Goal: Information Seeking & Learning: Learn about a topic

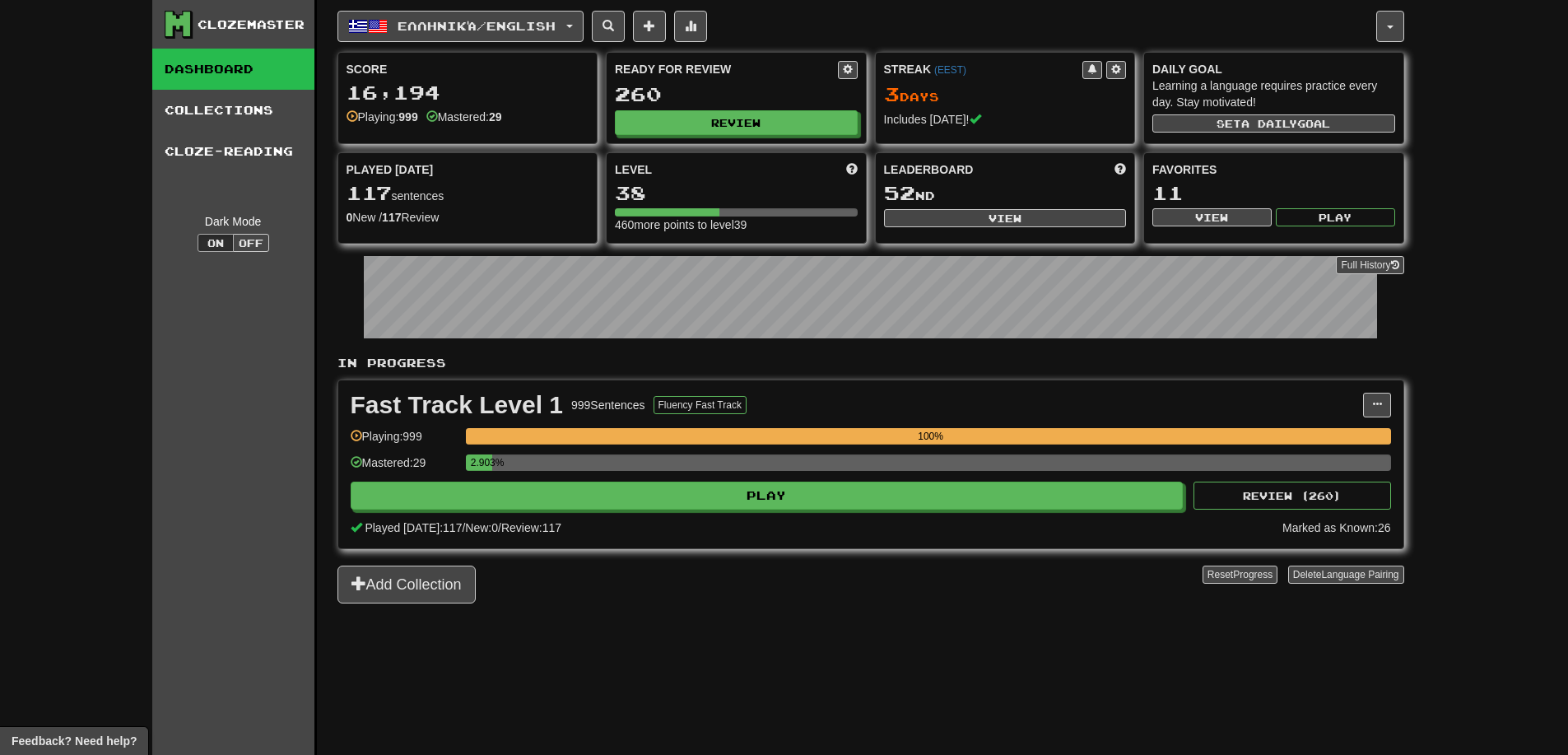
click at [742, 104] on div "260" at bounding box center [736, 94] width 243 height 21
click at [739, 129] on button "Review" at bounding box center [737, 123] width 243 height 25
select select "**"
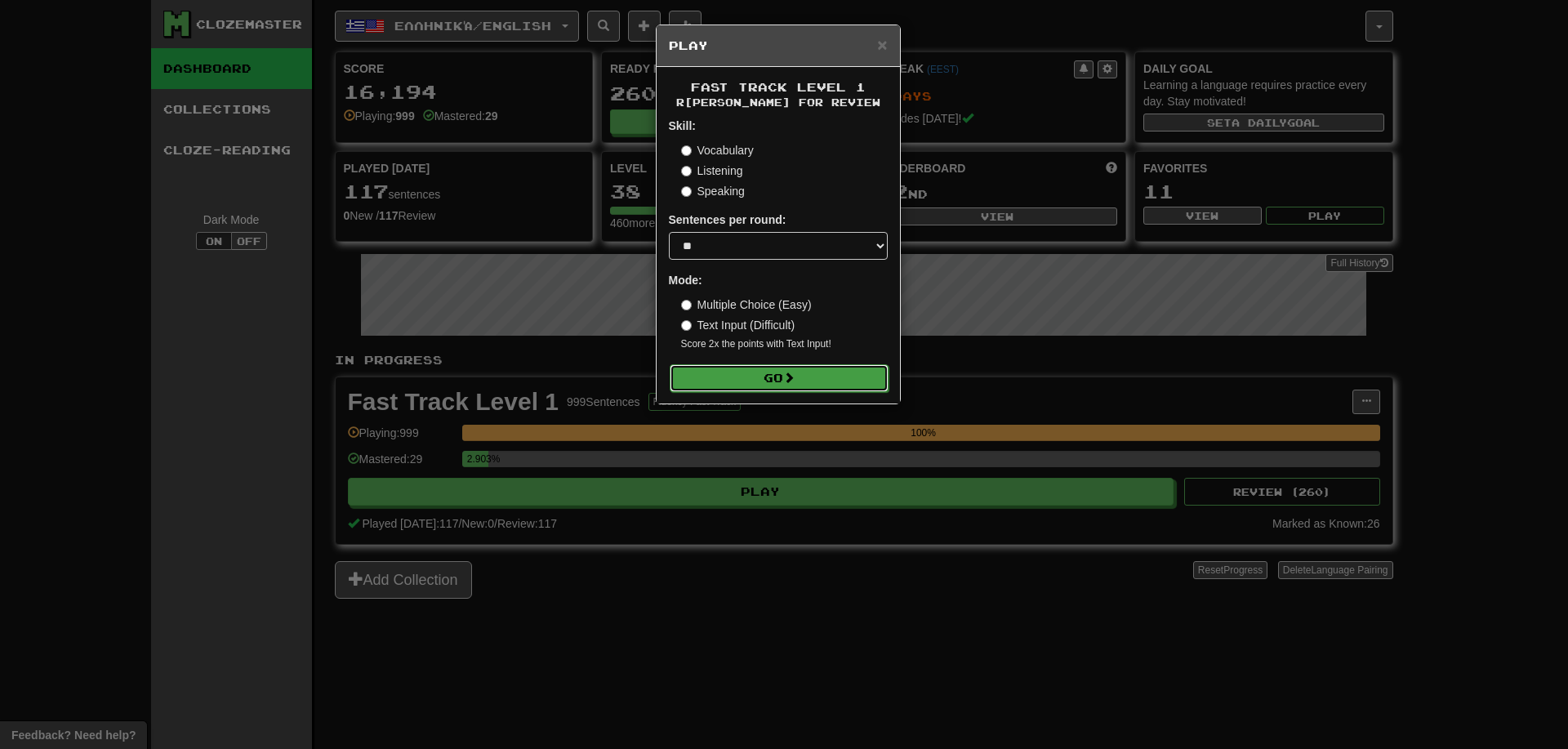
click at [728, 379] on button "Go" at bounding box center [778, 378] width 219 height 27
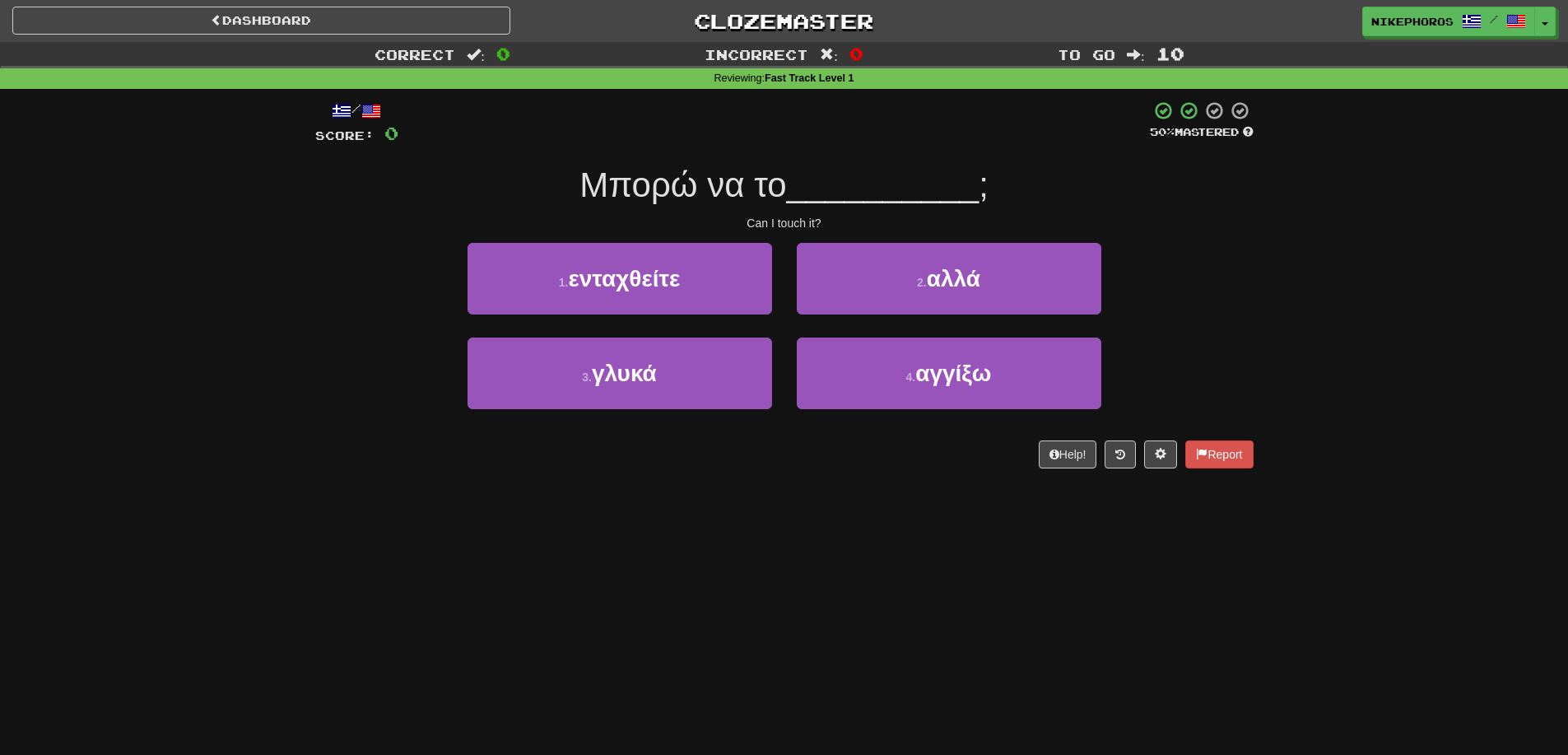
click at [739, 170] on span "Μπορώ να το" at bounding box center [682, 184] width 207 height 39
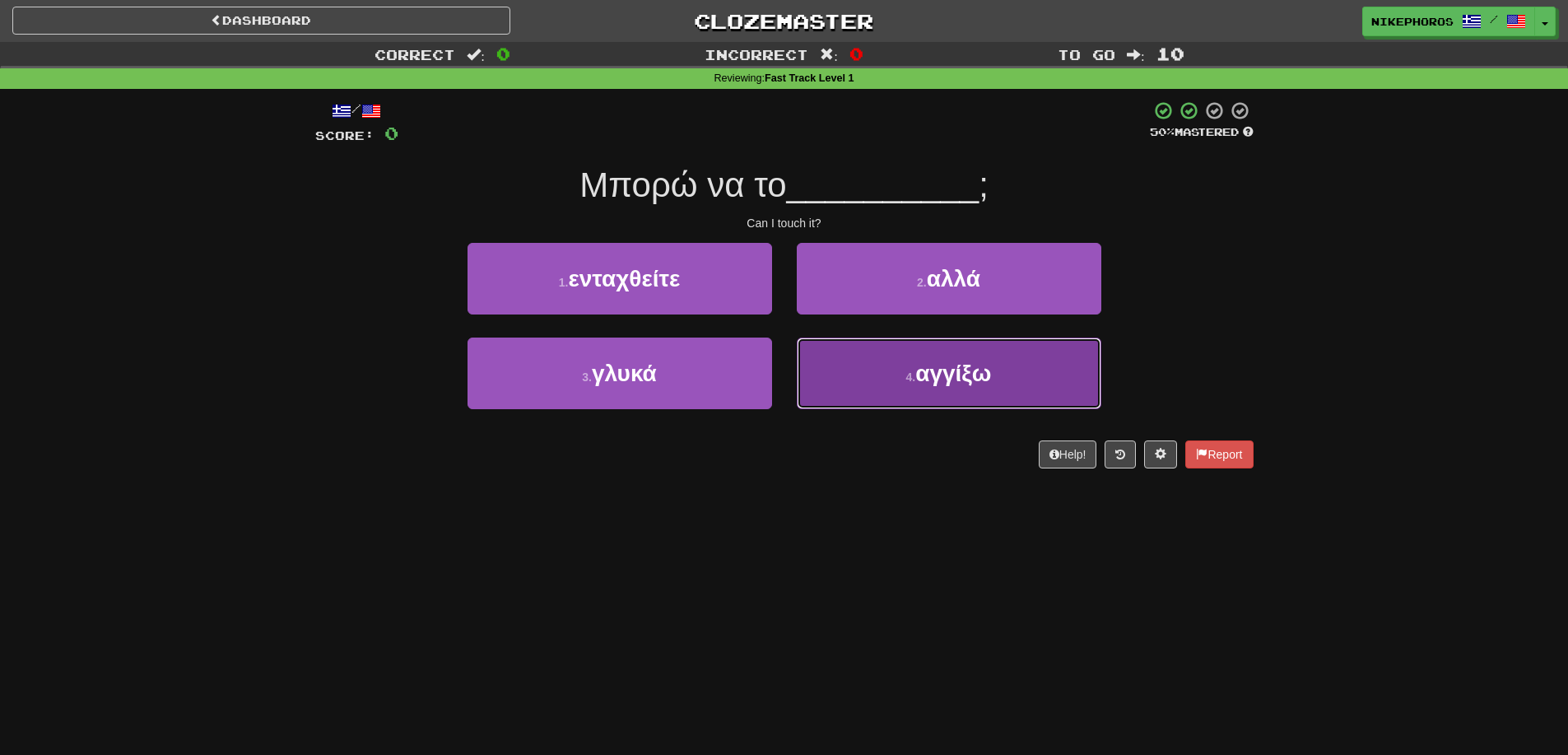
click at [922, 369] on span "αγγίξω" at bounding box center [953, 374] width 76 height 26
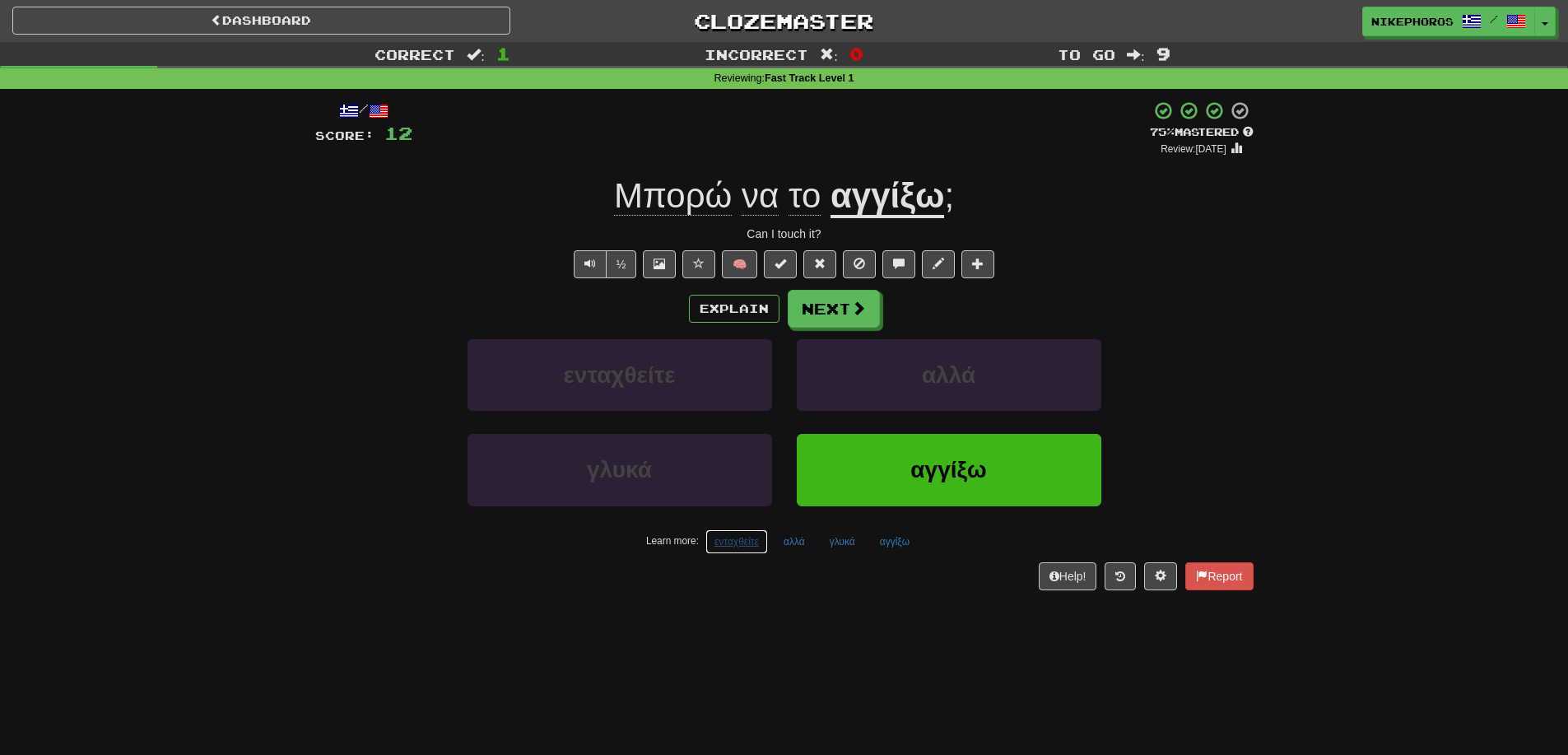
click at [731, 550] on button "ενταχθείτε" at bounding box center [737, 541] width 62 height 25
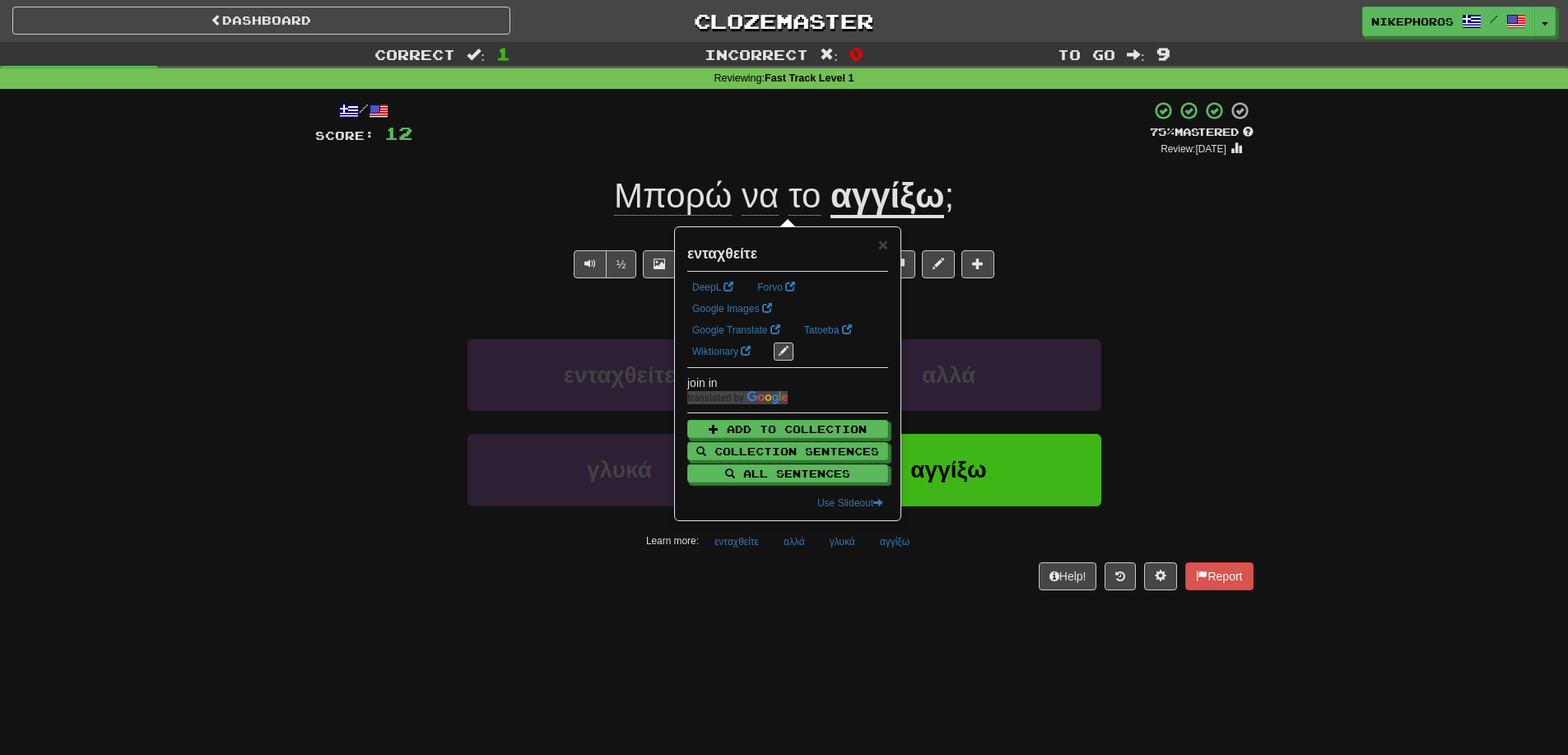
click at [709, 579] on div "Help! Report" at bounding box center [784, 576] width 938 height 28
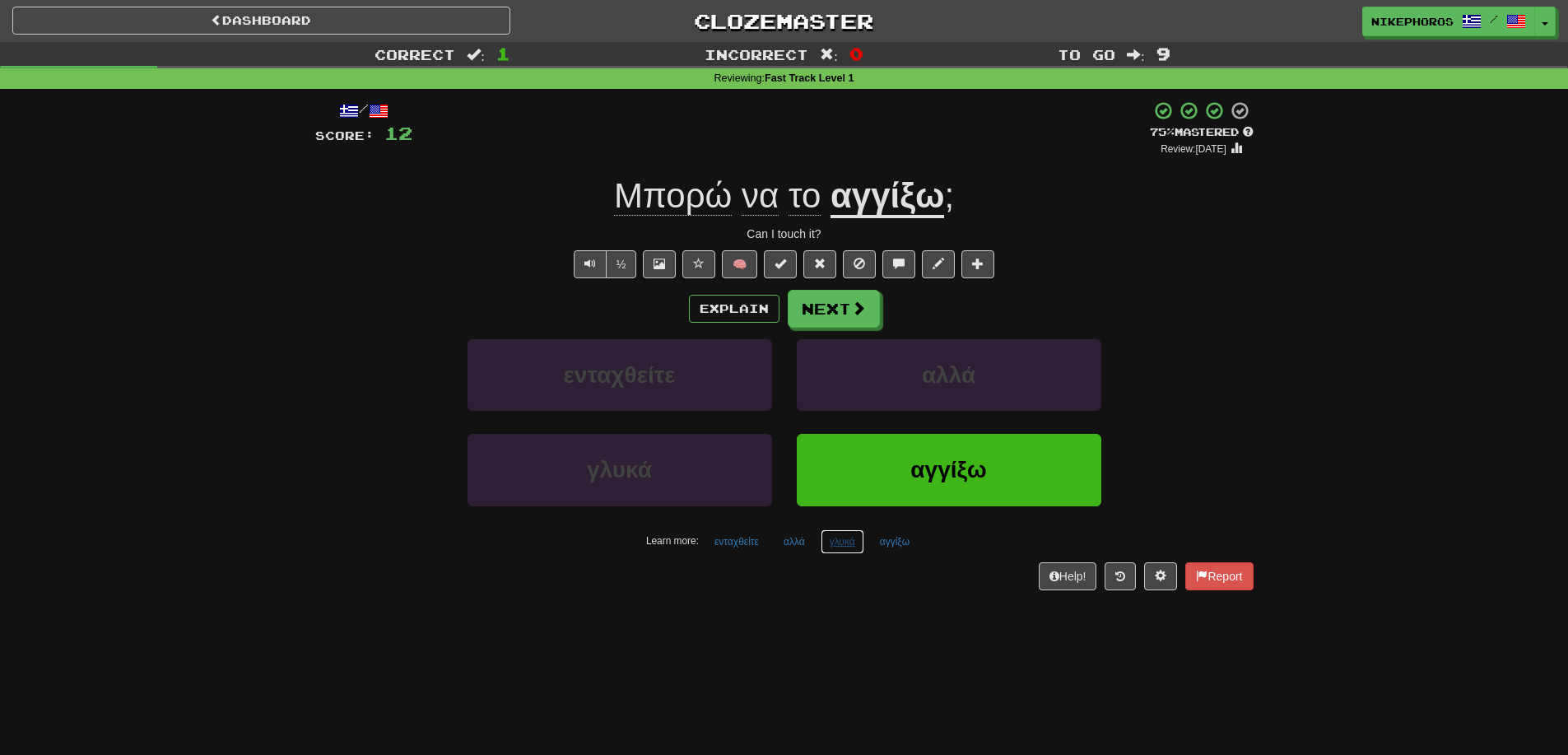
click at [829, 538] on button "γλυκά" at bounding box center [842, 541] width 43 height 25
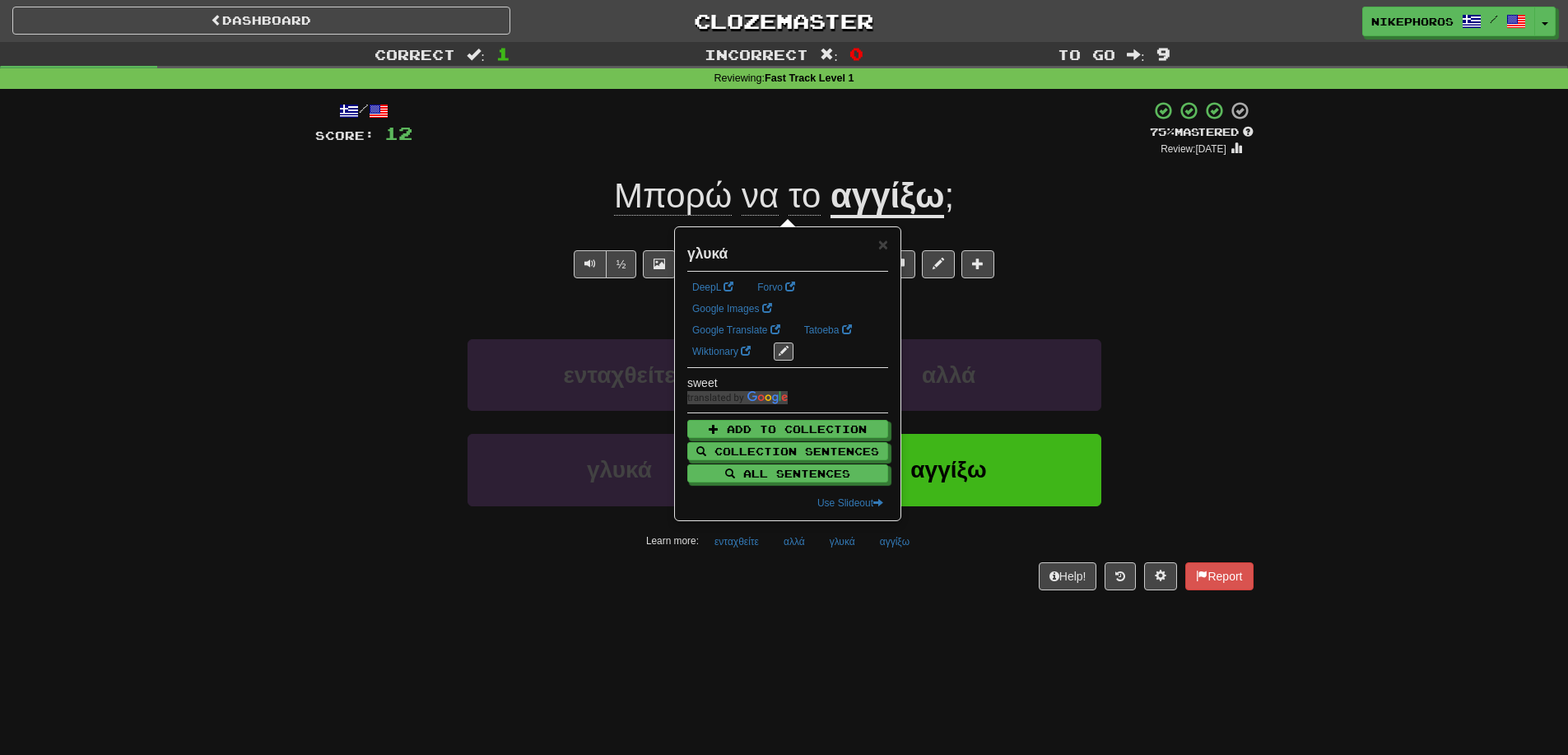
drag, startPoint x: 768, startPoint y: 701, endPoint x: 779, endPoint y: 668, distance: 34.8
click at [769, 702] on div "Dashboard Clozemaster Nikephoros / Toggle Dropdown Dashboard Leaderboard Activi…" at bounding box center [784, 377] width 1568 height 755
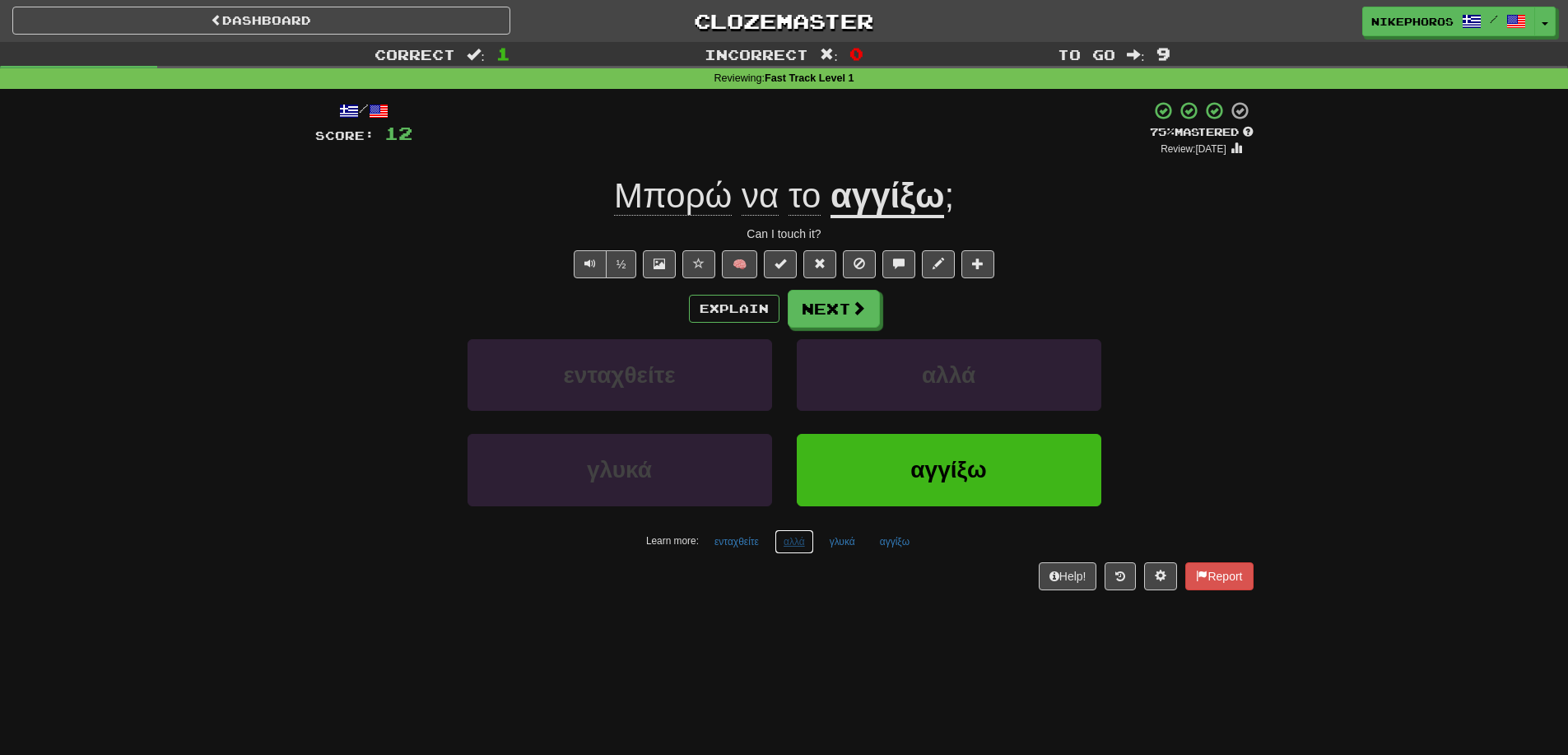
click at [790, 546] on button "αλλά" at bounding box center [795, 541] width 40 height 25
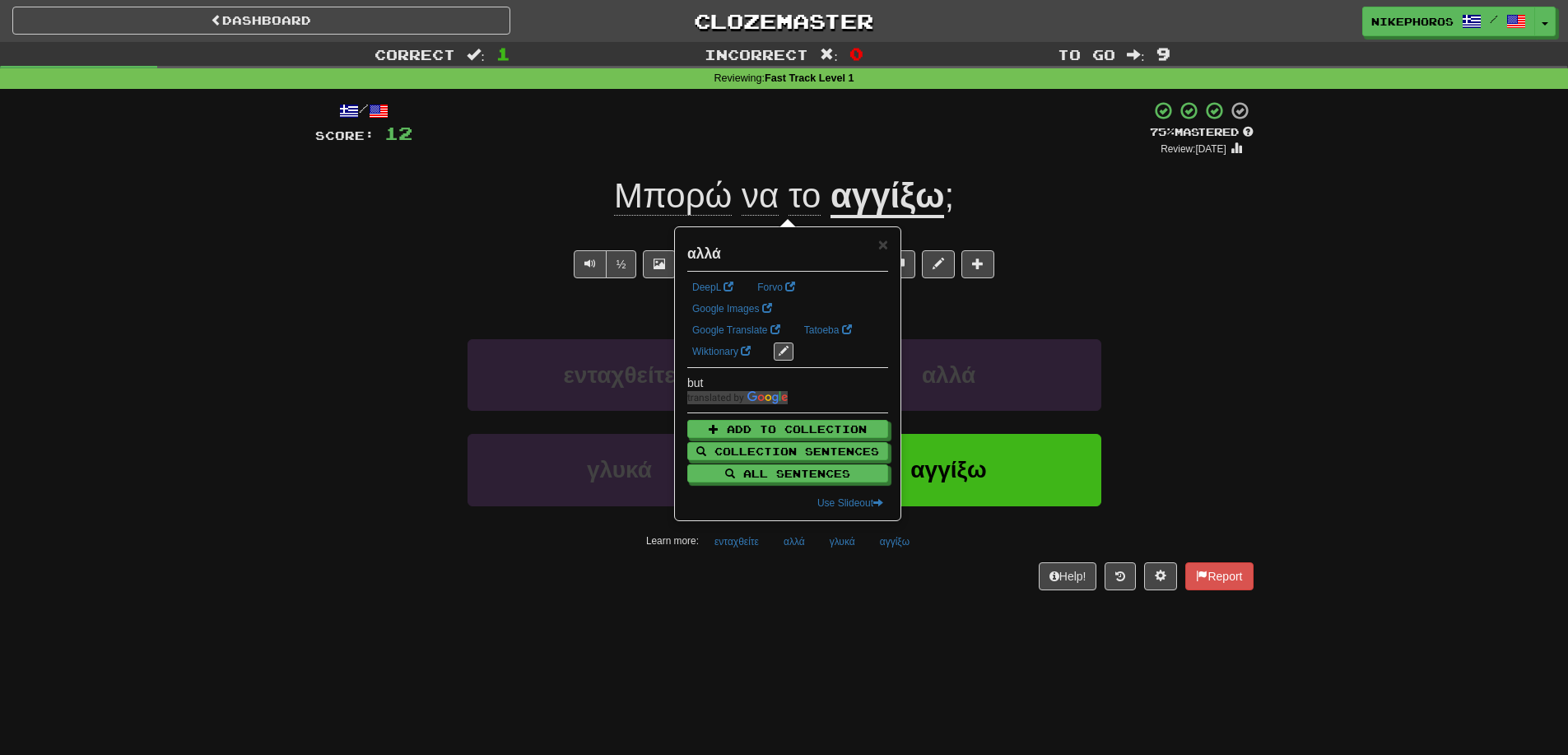
click at [792, 621] on div "Dashboard Clozemaster Nikephoros / Toggle Dropdown Dashboard Leaderboard Activi…" at bounding box center [784, 377] width 1568 height 755
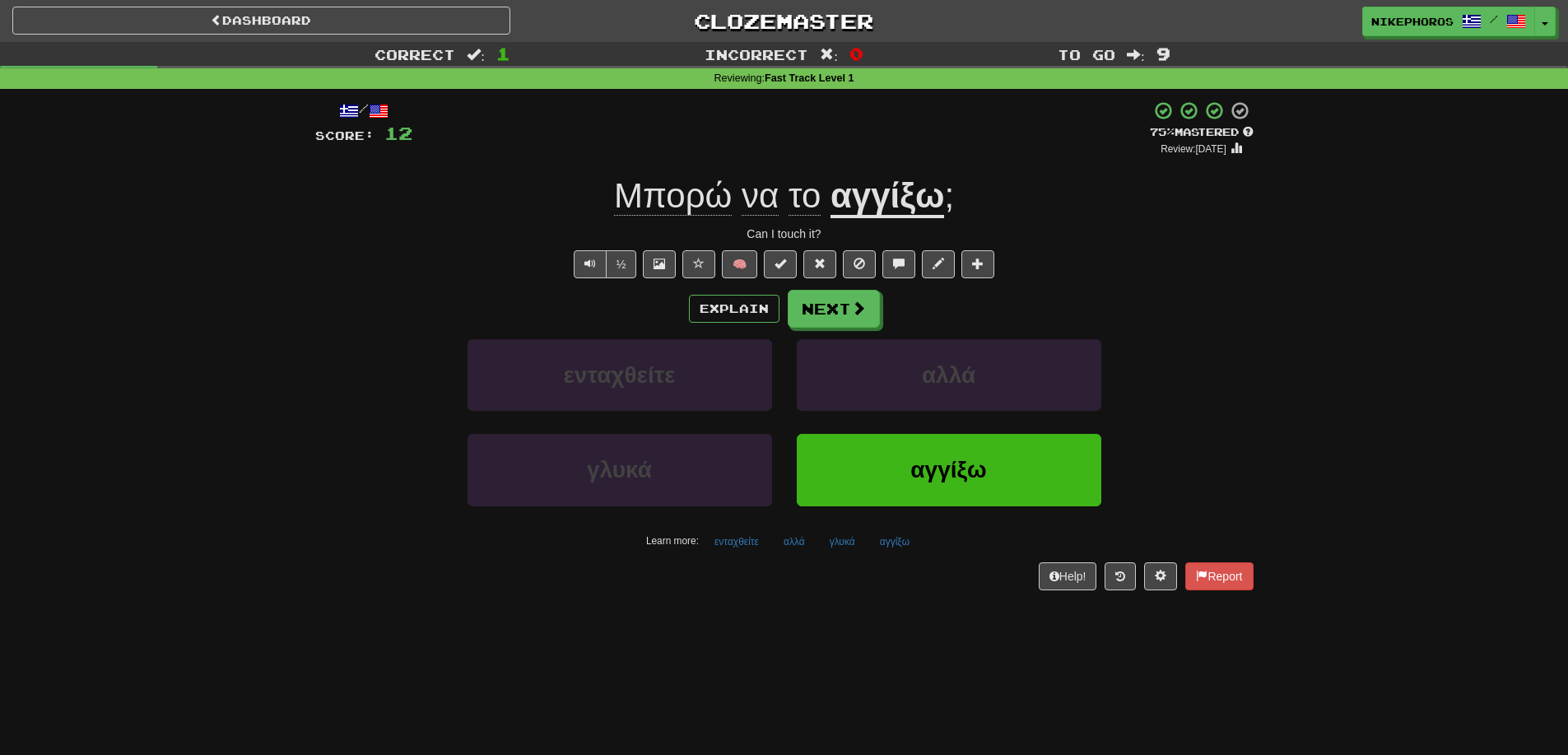
click at [768, 553] on div "Learn more: ενταχθείτε αλλά γλυκά αγγίξω" at bounding box center [784, 541] width 963 height 25
click at [752, 539] on button "ενταχθείτε" at bounding box center [737, 541] width 62 height 25
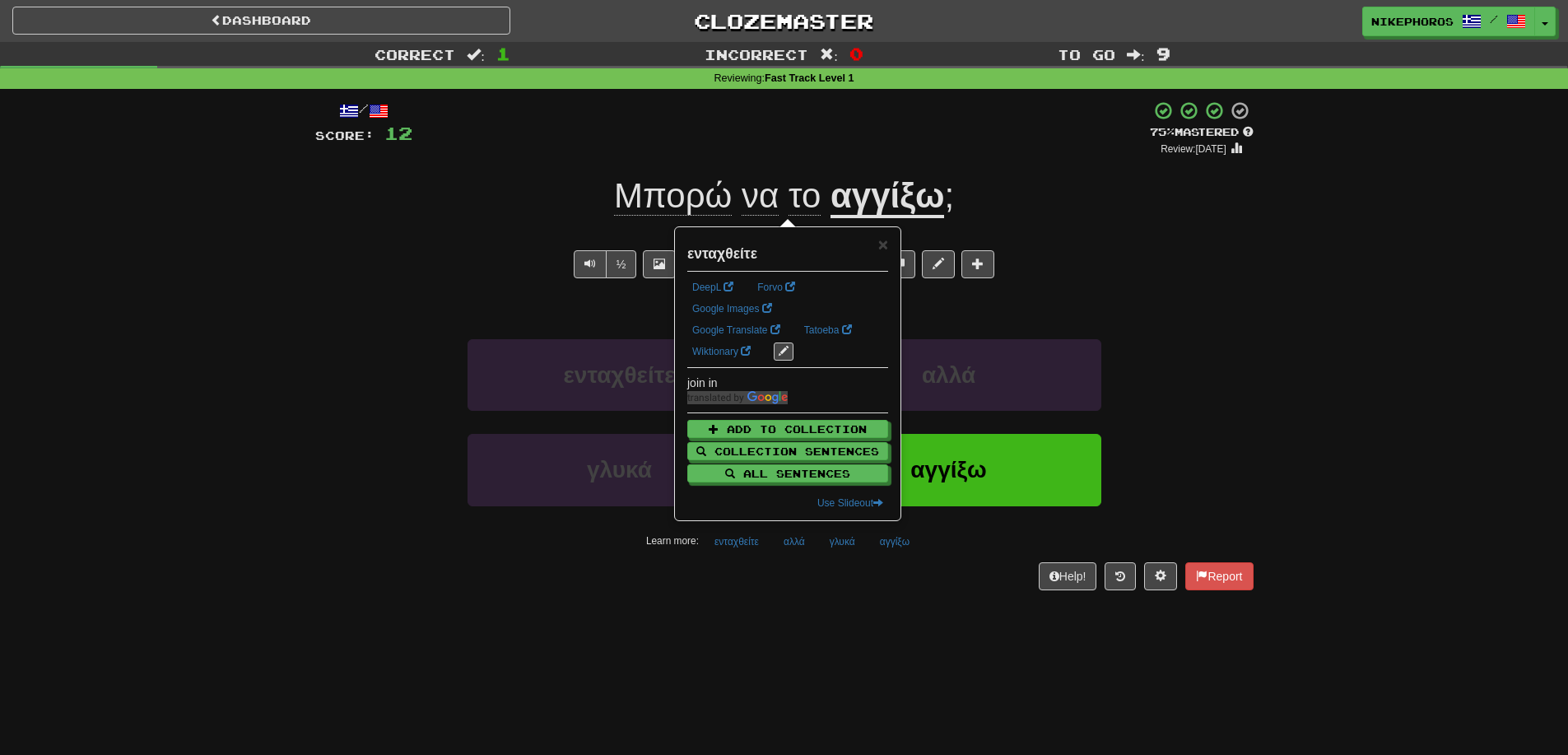
click at [774, 608] on div "/ Score: 12 + 12 75 % Mastered Review: [DATE] Μπορώ να το αγγίξω ; Can I touch …" at bounding box center [784, 350] width 938 height 523
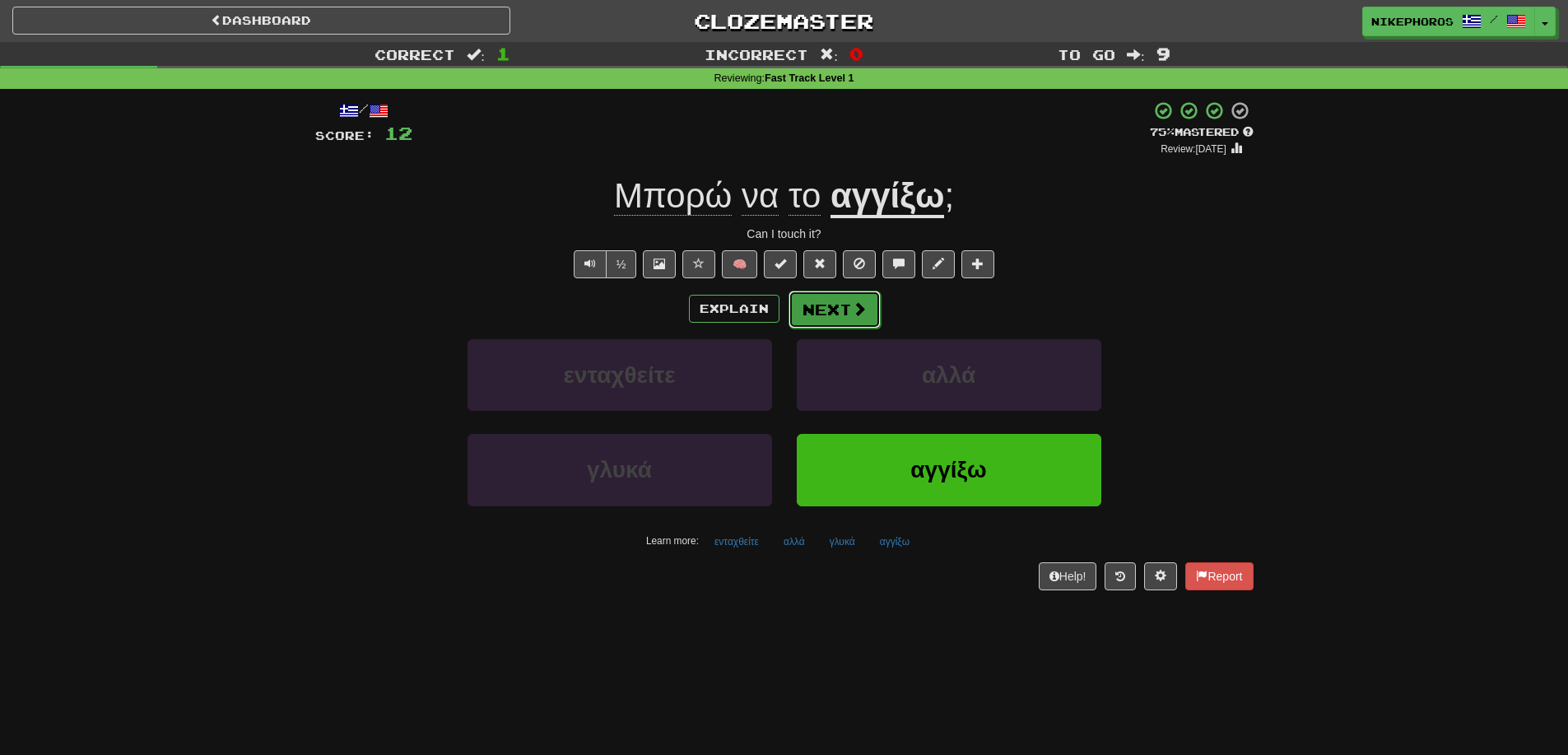
click at [804, 304] on button "Next" at bounding box center [835, 310] width 93 height 38
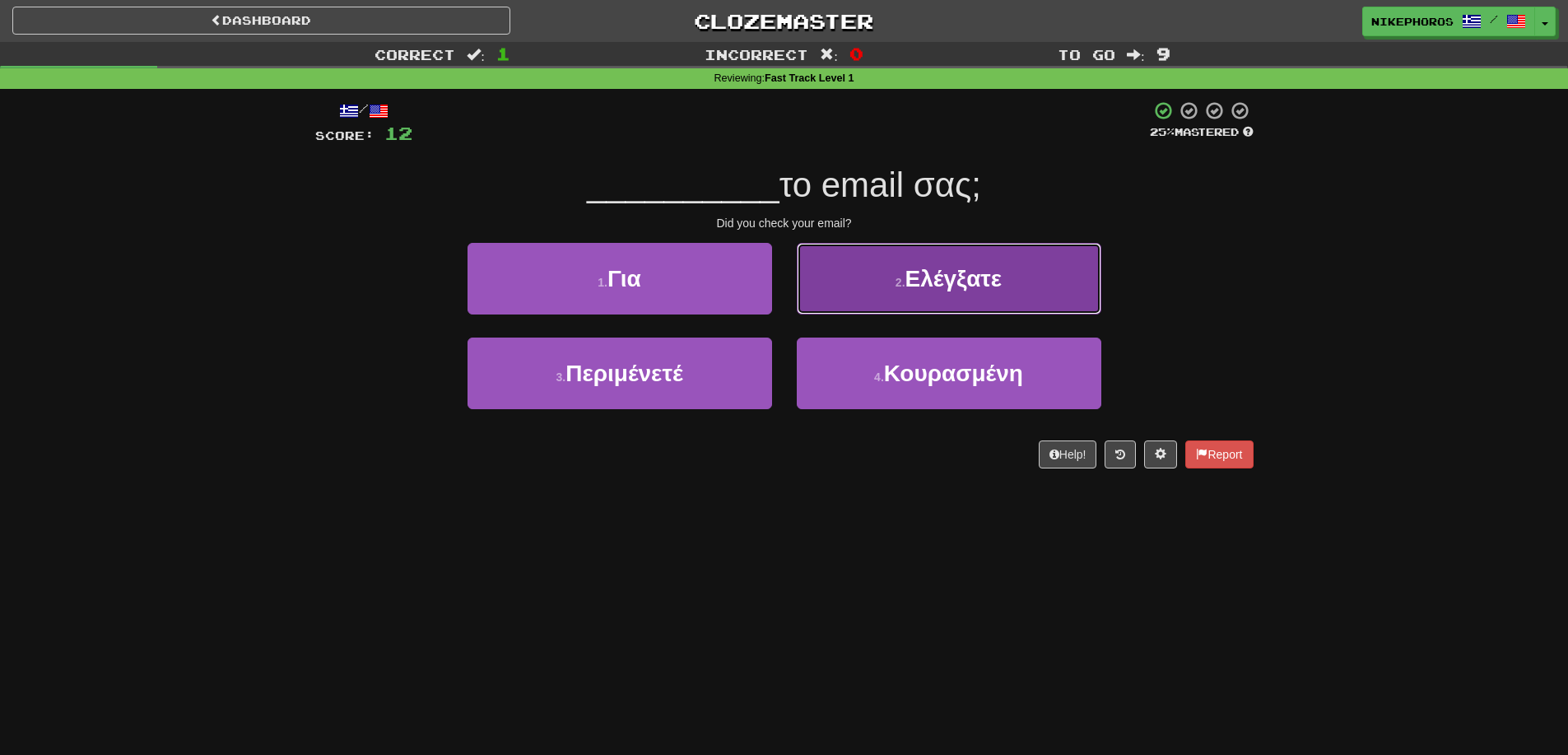
click at [1008, 283] on button "2 . Ελέγξατε" at bounding box center [949, 278] width 304 height 72
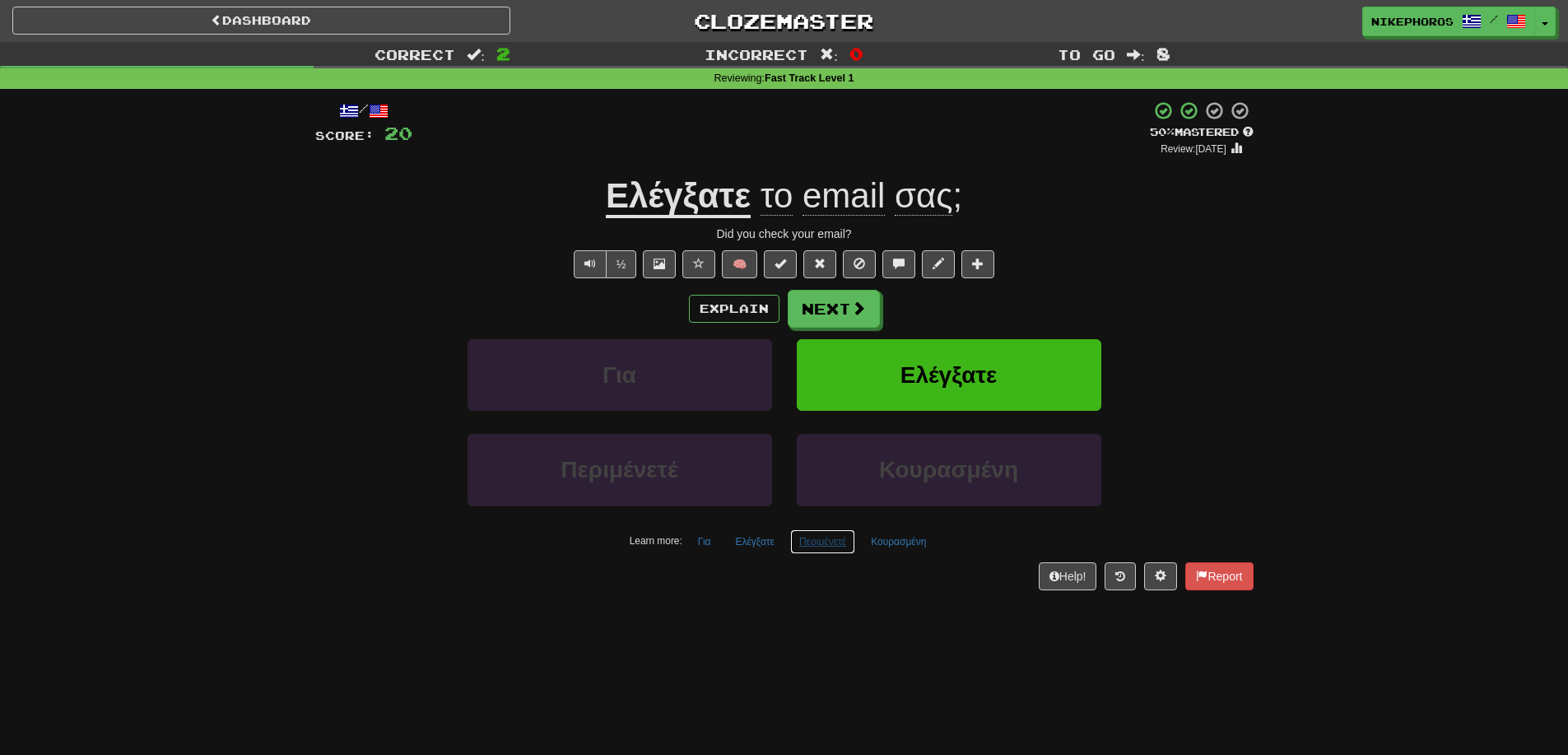
click at [845, 547] on button "Περιμένετέ" at bounding box center [822, 541] width 65 height 25
click at [816, 598] on div "/ Score: 20 + 8 50 % Mastered Review: [DATE] Ελέγξατε το email σας ; Did you ch…" at bounding box center [784, 350] width 938 height 523
click at [834, 538] on button "Περιμένετέ" at bounding box center [822, 541] width 65 height 25
click at [899, 546] on button "Κουρασμένη" at bounding box center [898, 541] width 74 height 25
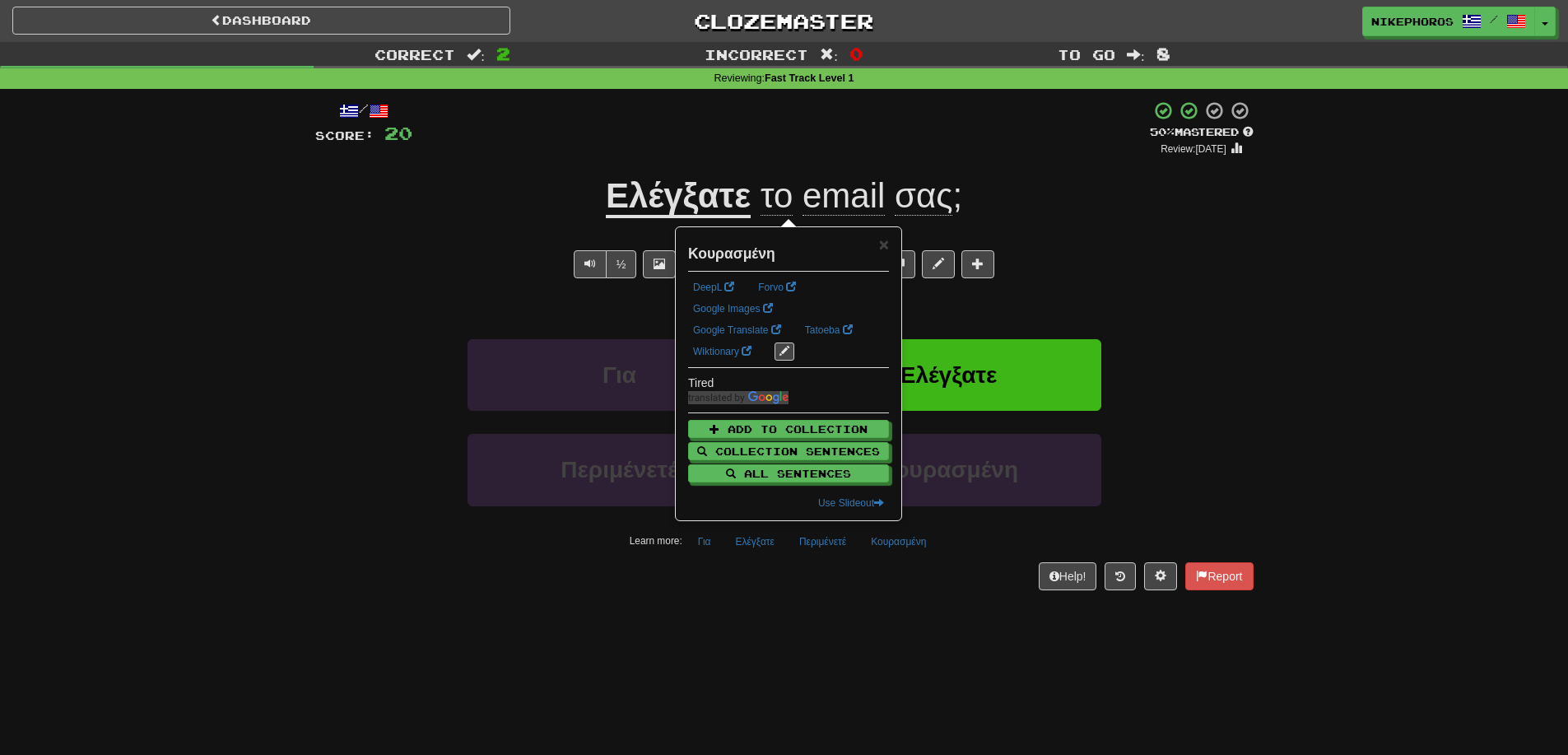
click at [872, 581] on div "Help! Report" at bounding box center [784, 576] width 938 height 28
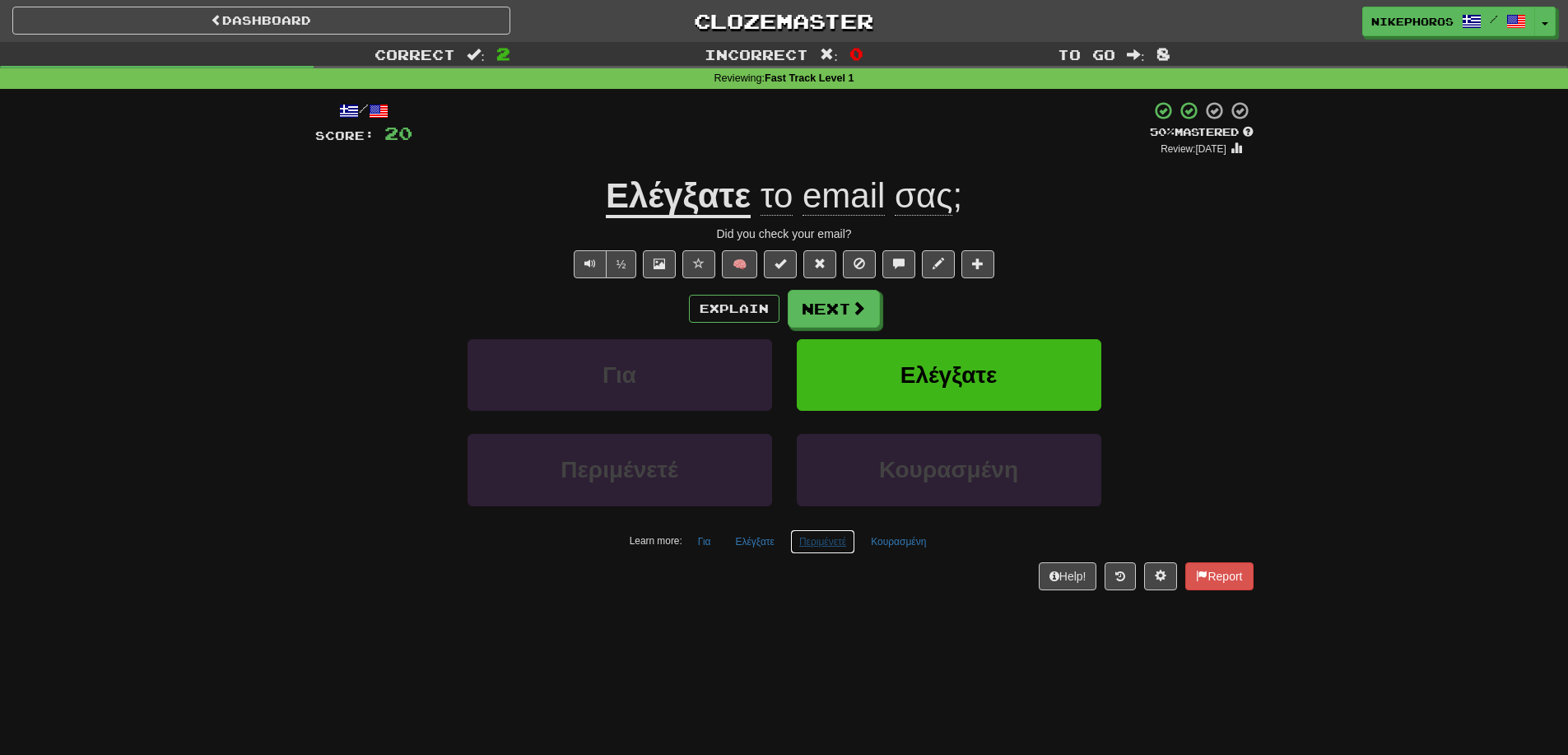
click at [852, 538] on button "Περιμένετέ" at bounding box center [822, 541] width 65 height 25
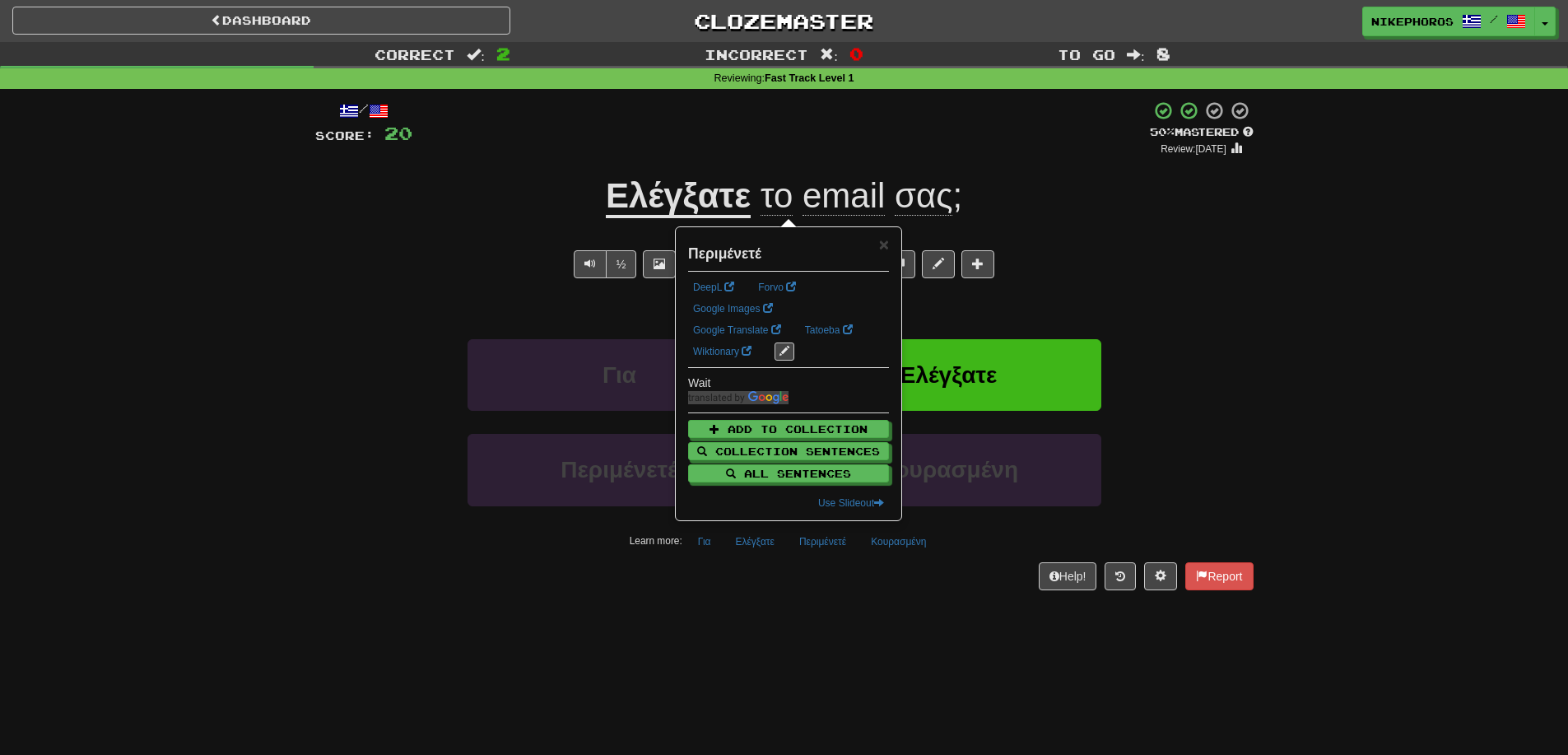
click at [834, 584] on div "Help! Report" at bounding box center [784, 576] width 938 height 28
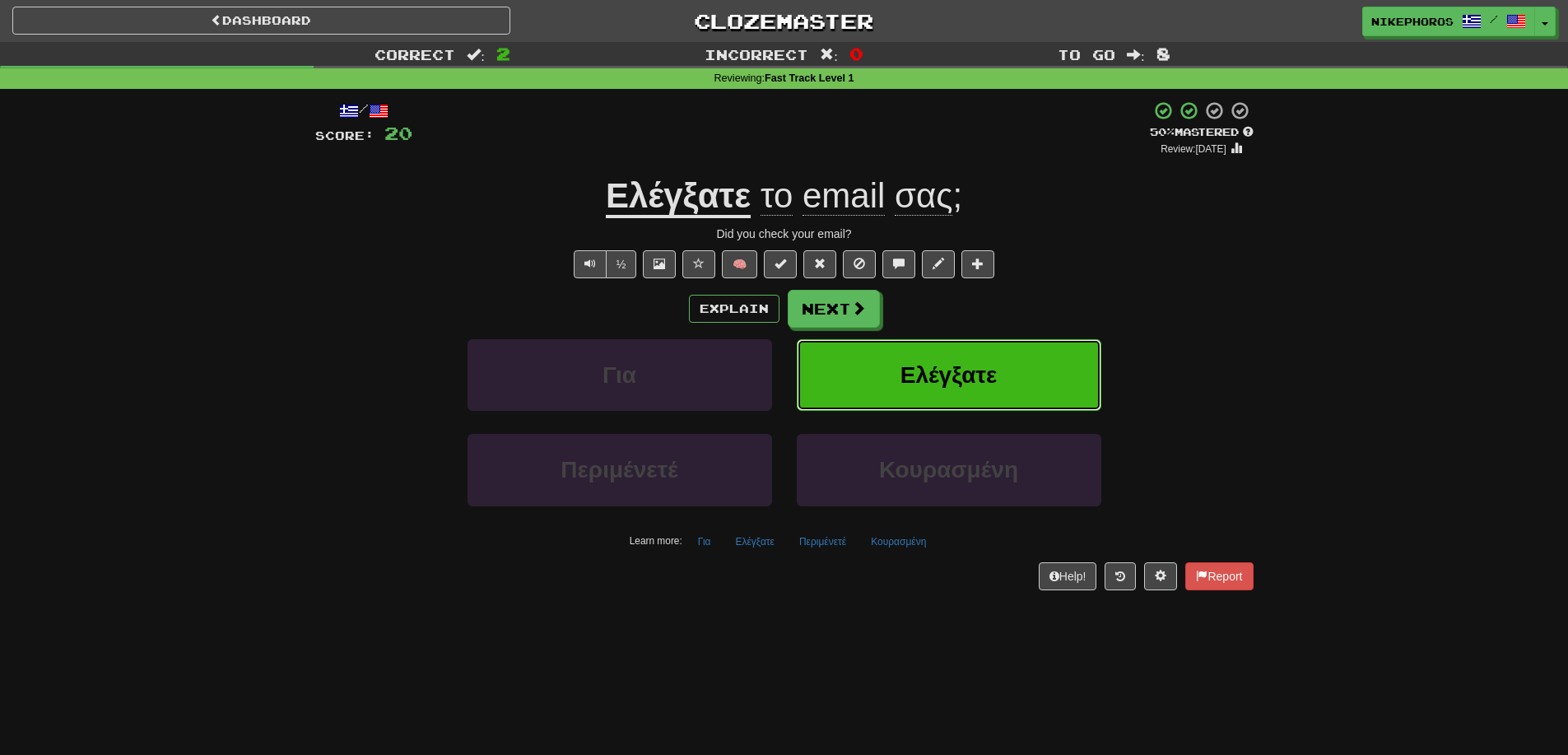
click at [975, 362] on span "Ελέγξατε" at bounding box center [949, 375] width 97 height 26
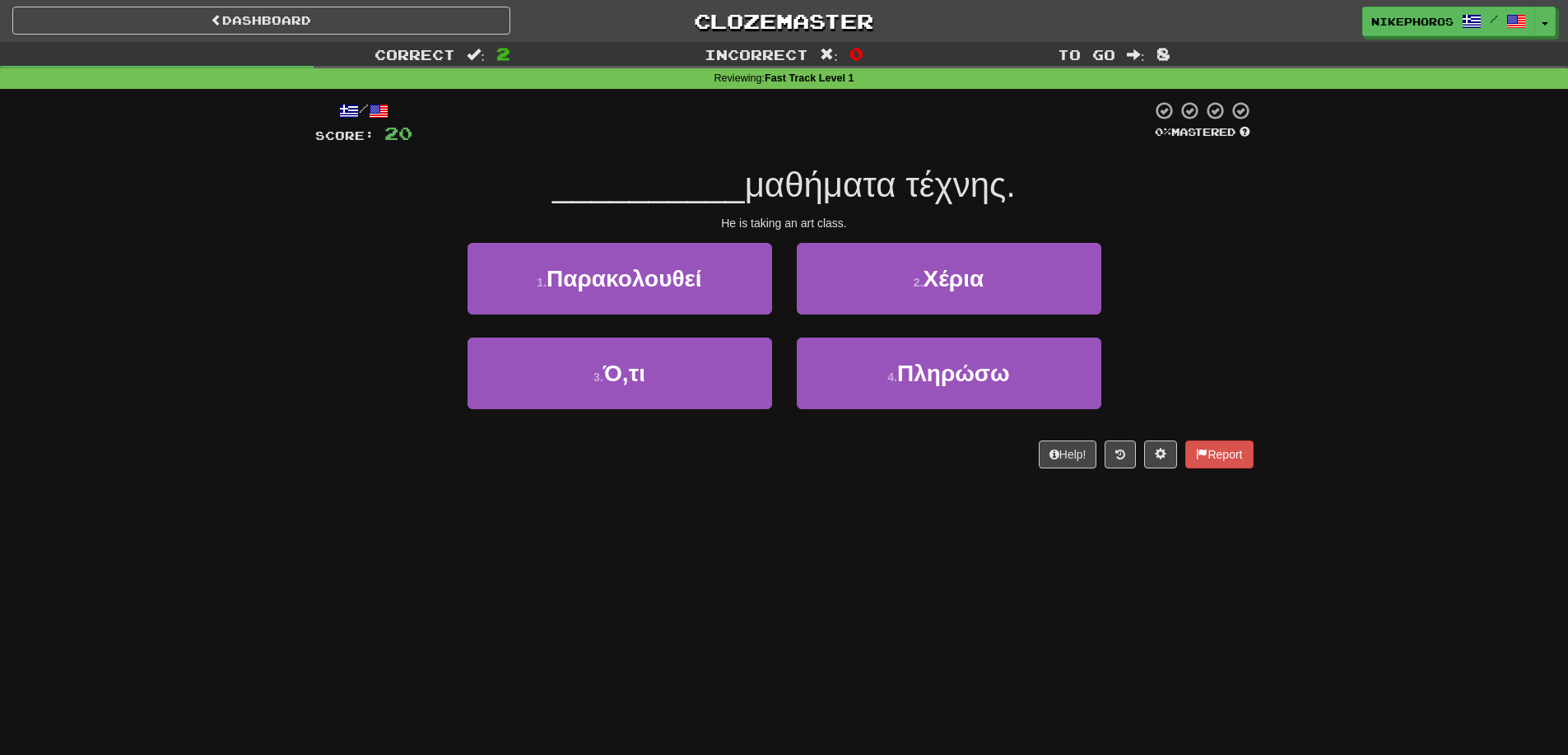
click at [1204, 318] on div "1 . Παρακολουθεί 2 . [GEOGRAPHIC_DATA]" at bounding box center [784, 290] width 988 height 94
